Goal: Obtain resource: Download file/media

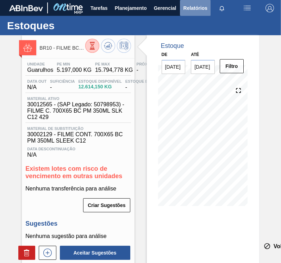
click at [188, 11] on span "Relatórios" at bounding box center [195, 8] width 24 height 8
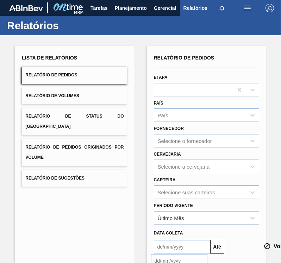
click at [101, 98] on button "Relatório de Volumes" at bounding box center [74, 95] width 105 height 17
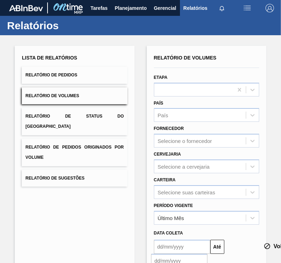
click at [102, 145] on span "Relatório de Pedidos Originados por Volume" at bounding box center [74, 152] width 98 height 15
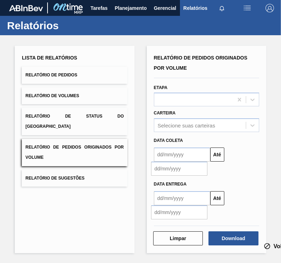
click at [107, 71] on button "Relatório de Pedidos" at bounding box center [74, 75] width 105 height 17
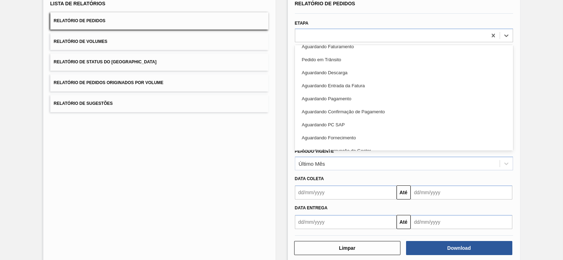
scroll to position [158, 0]
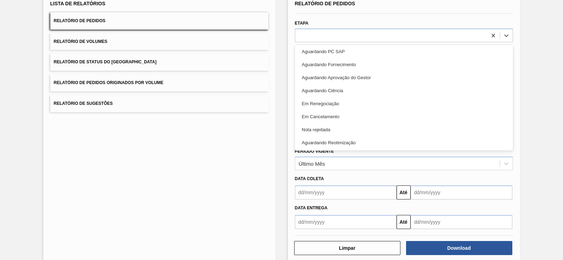
click at [222, 172] on div "Lista de Relatórios Relatório de Pedidos Relatório de Volumes Relatório de Stat…" at bounding box center [159, 127] width 232 height 271
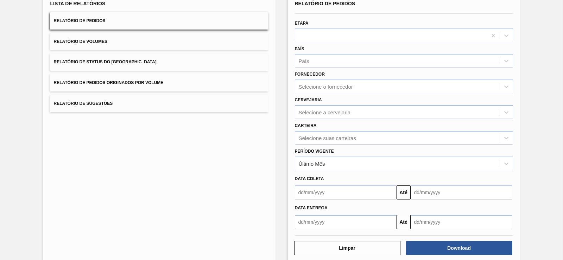
click at [224, 48] on button "Relatório de Volumes" at bounding box center [159, 41] width 218 height 17
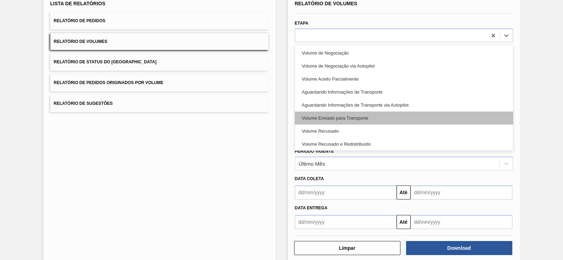
scroll to position [14, 0]
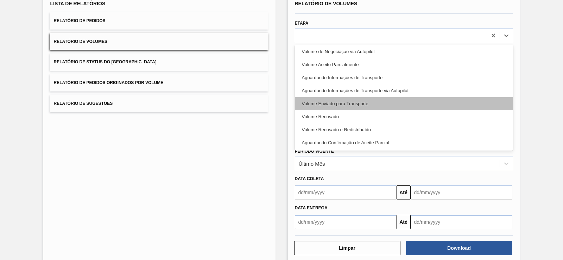
click at [281, 106] on div "Volume Enviado para Transporte" at bounding box center [404, 103] width 218 height 13
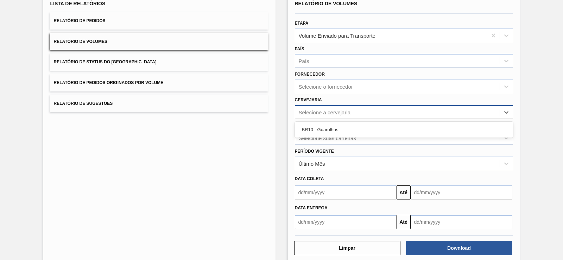
click at [281, 112] on div "Selecione a cervejaria" at bounding box center [397, 112] width 205 height 10
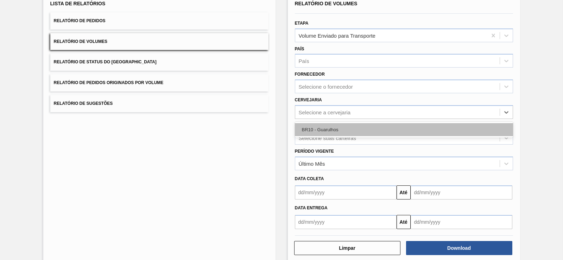
click at [281, 129] on div "BR10 - Guarulhos" at bounding box center [404, 129] width 218 height 13
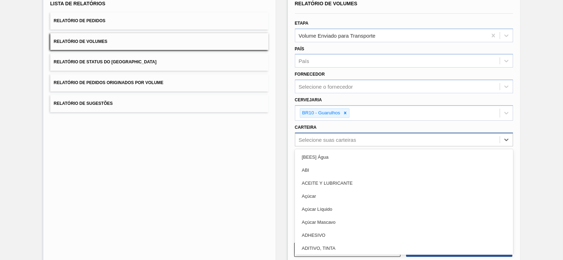
click at [281, 136] on div "Selecione suas carteiras" at bounding box center [397, 139] width 205 height 10
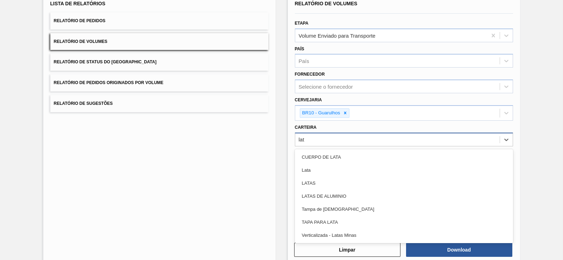
type input "lata"
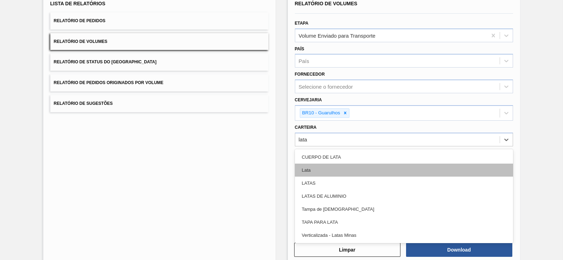
click at [281, 168] on div "Lata" at bounding box center [404, 170] width 218 height 13
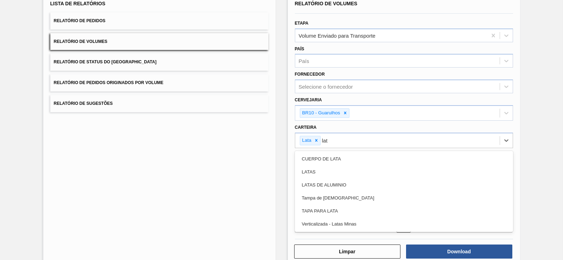
type input "lata"
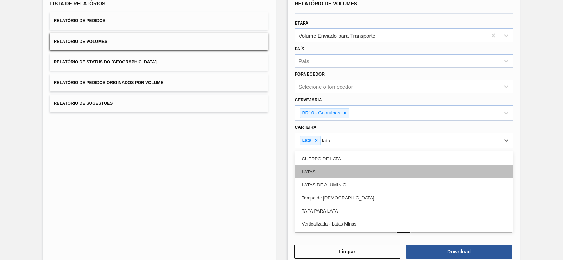
click at [281, 173] on div "LATAS" at bounding box center [404, 171] width 218 height 13
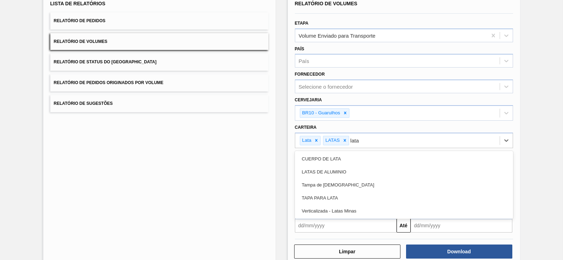
type input "latas"
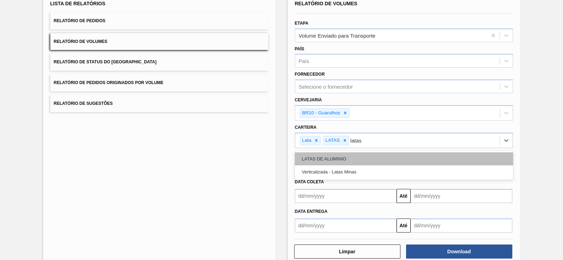
click at [281, 164] on div "LATAS DE ALUMINIO" at bounding box center [404, 158] width 218 height 13
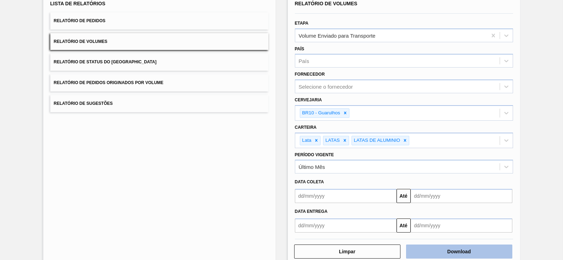
click at [281, 252] on button "Download" at bounding box center [459, 252] width 106 height 14
click at [178, 27] on button "Relatório de Pedidos" at bounding box center [159, 20] width 218 height 17
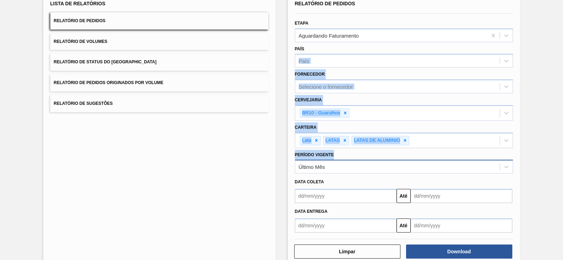
drag, startPoint x: 336, startPoint y: 47, endPoint x: 414, endPoint y: 174, distance: 149.1
click at [281, 174] on div "Relatório de Pedidos Etapa Aguardando Faturamento País País Fornecedor Selecion…" at bounding box center [404, 116] width 218 height 234
click at [281, 137] on div "Lista de Relatórios Relatório de Pedidos Relatório de Volumes Relatório de Stat…" at bounding box center [281, 128] width 563 height 294
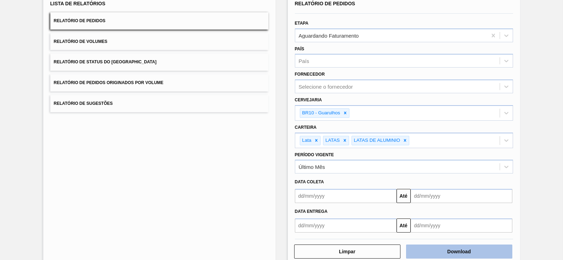
click at [281, 246] on button "Download" at bounding box center [459, 252] width 106 height 14
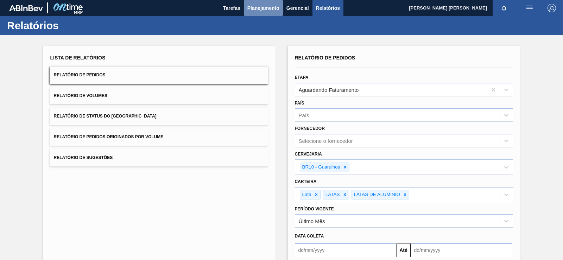
click at [261, 6] on span "Planejamento" at bounding box center [264, 8] width 32 height 8
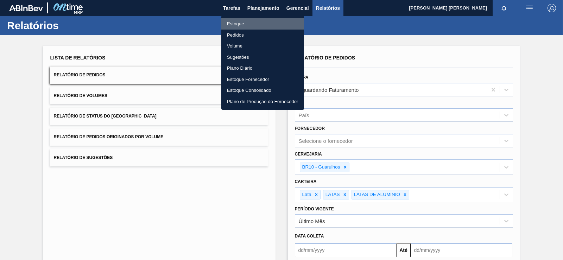
click at [243, 23] on li "Estoque" at bounding box center [262, 23] width 83 height 11
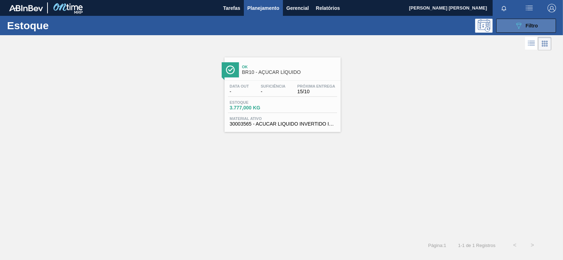
click at [281, 28] on icon "089F7B8B-B2A5-4AFE-B5C0-19BA573D28AC" at bounding box center [519, 25] width 8 height 8
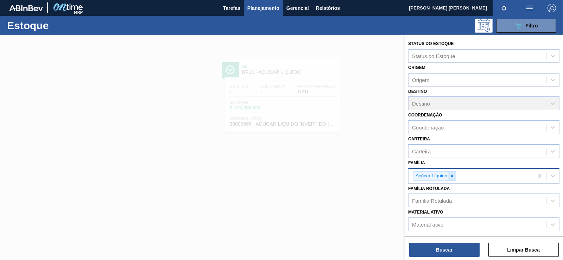
click at [281, 180] on div at bounding box center [453, 176] width 8 height 9
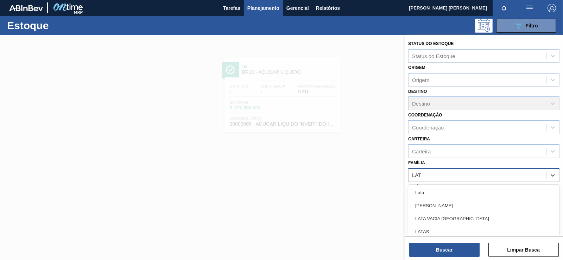
type input "LATA"
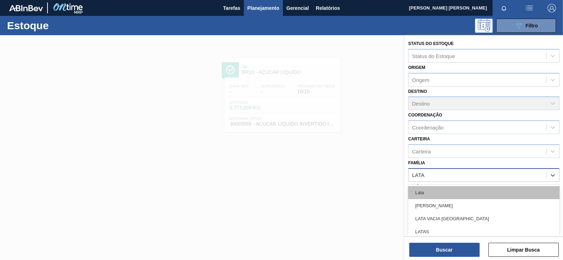
click at [281, 191] on div "Lata" at bounding box center [483, 192] width 151 height 13
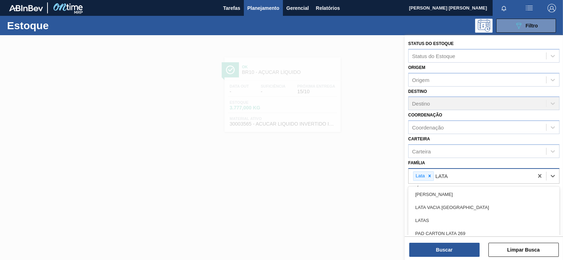
type input "LATAS"
click at [281, 191] on div "LATAS" at bounding box center [483, 194] width 151 height 13
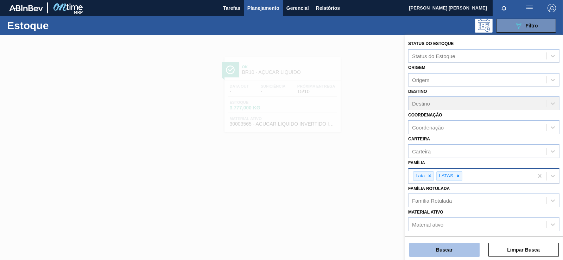
click at [281, 255] on button "Buscar" at bounding box center [444, 250] width 70 height 14
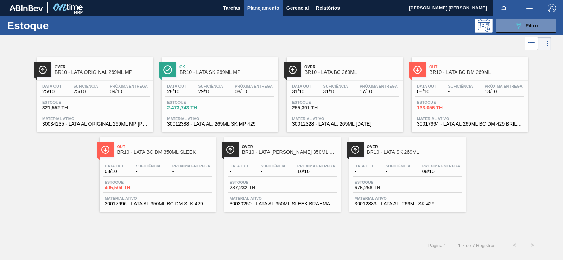
click at [93, 107] on div "Estoque 321,552 TH" at bounding box center [94, 106] width 109 height 13
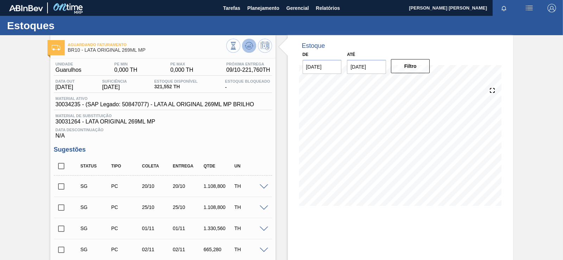
click at [251, 48] on icon at bounding box center [249, 46] width 8 height 8
